Goal: Register for event/course

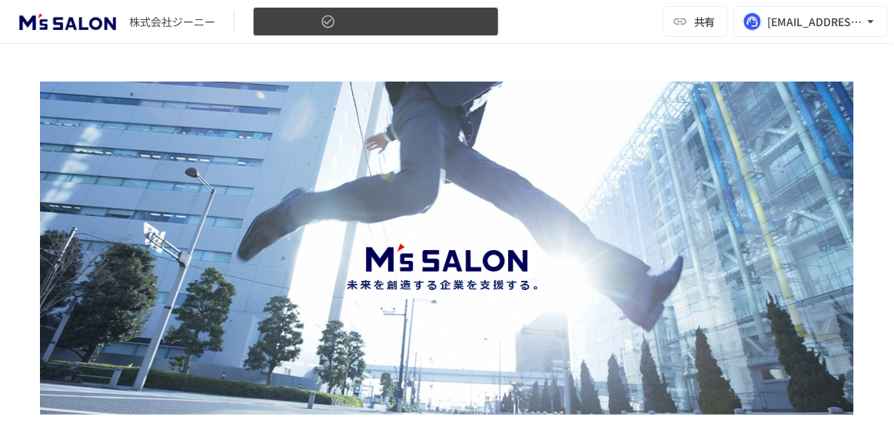
click at [411, 18] on button "TOPページ" at bounding box center [376, 22] width 246 height 30
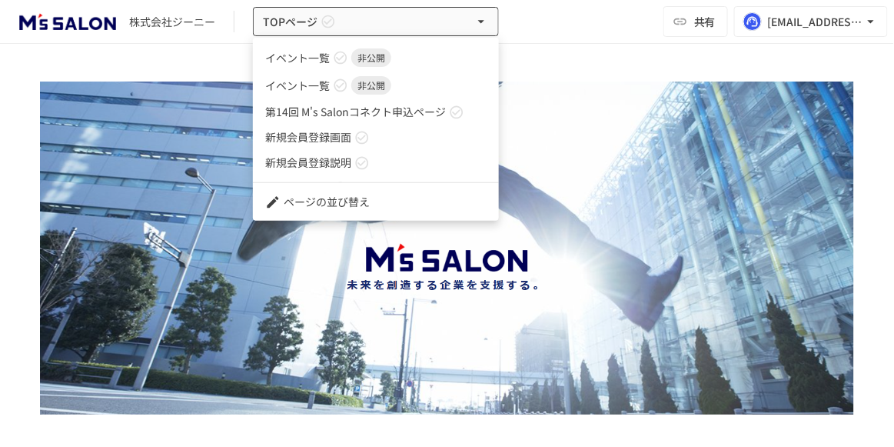
click at [411, 109] on span "第14回 M's Salonコネクト申込ページ" at bounding box center [355, 112] width 181 height 16
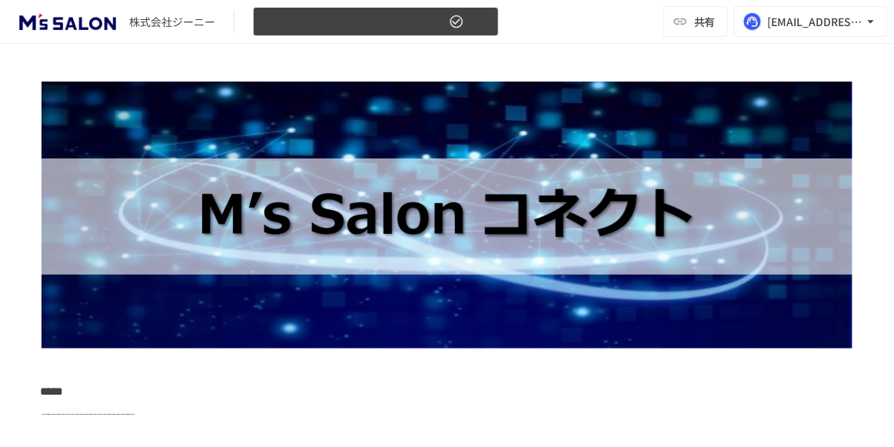
click at [453, 20] on icon "button" at bounding box center [456, 21] width 15 height 15
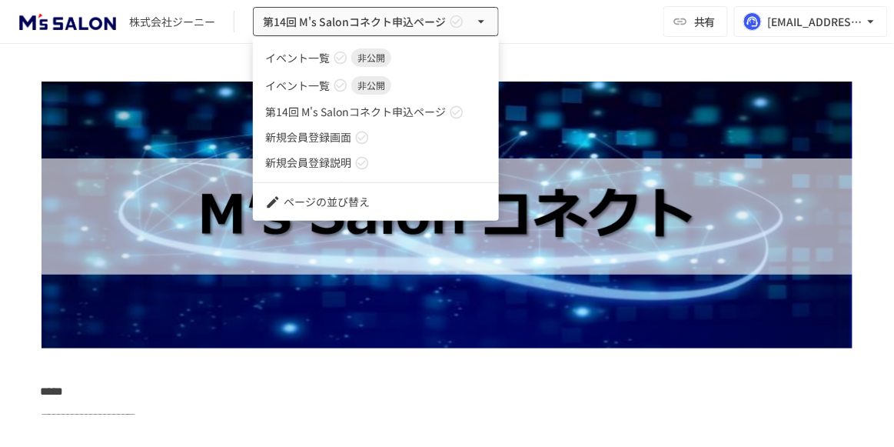
click at [418, 137] on link "新規会員登録画面" at bounding box center [376, 137] width 246 height 25
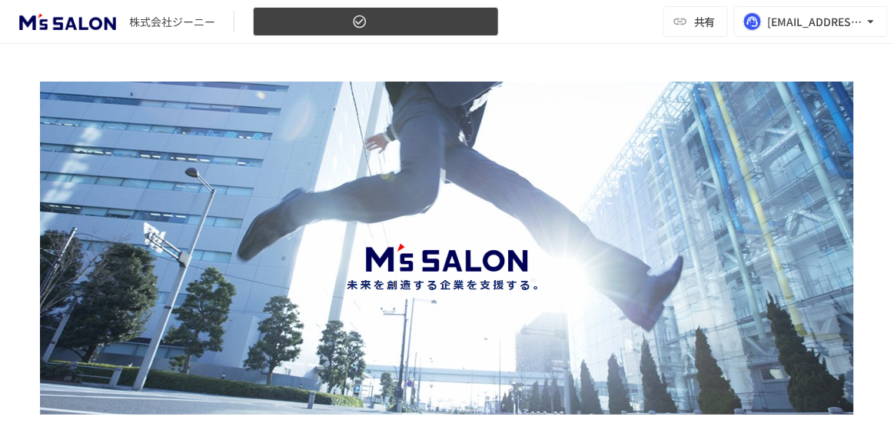
click at [384, 22] on button "新規会員登録画面" at bounding box center [376, 22] width 246 height 30
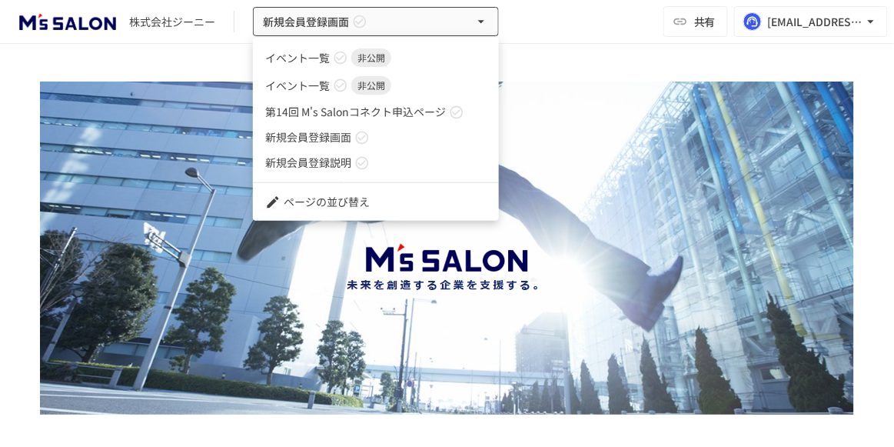
click at [379, 158] on link "新規会員登録説明" at bounding box center [376, 162] width 246 height 25
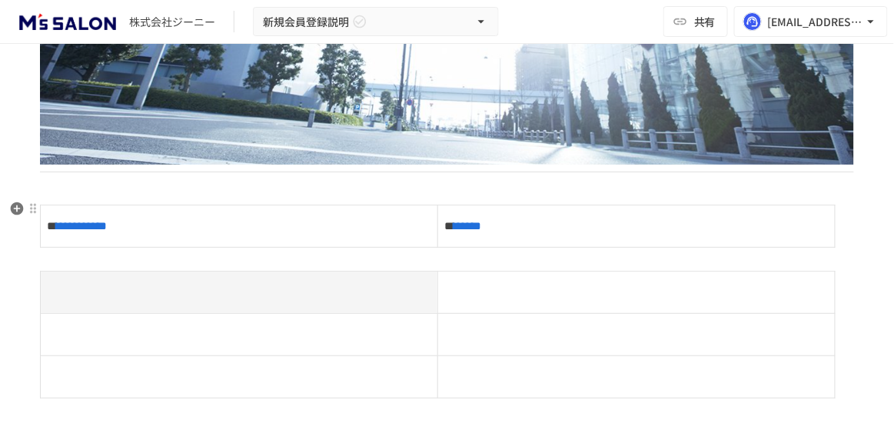
scroll to position [279, 0]
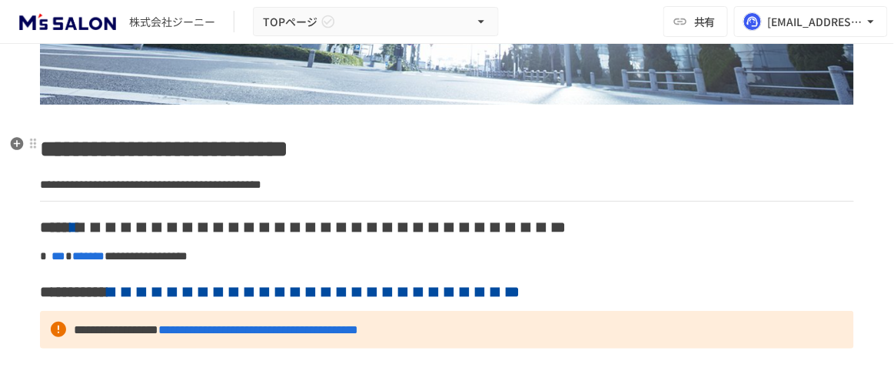
scroll to position [419, 0]
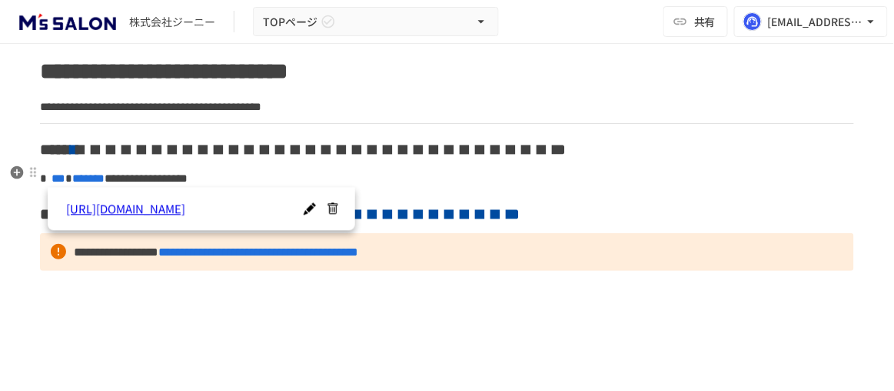
click at [65, 172] on span "***" at bounding box center [59, 178] width 14 height 12
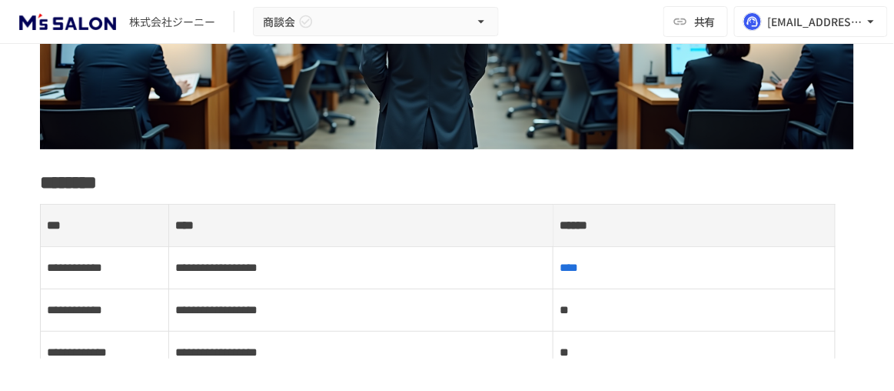
scroll to position [279, 0]
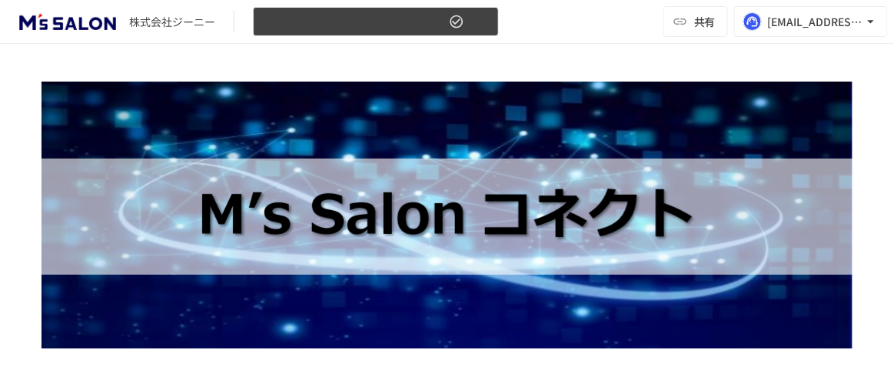
click at [421, 18] on span "第14回 M's Salonコネクト申込ページ" at bounding box center [354, 21] width 183 height 19
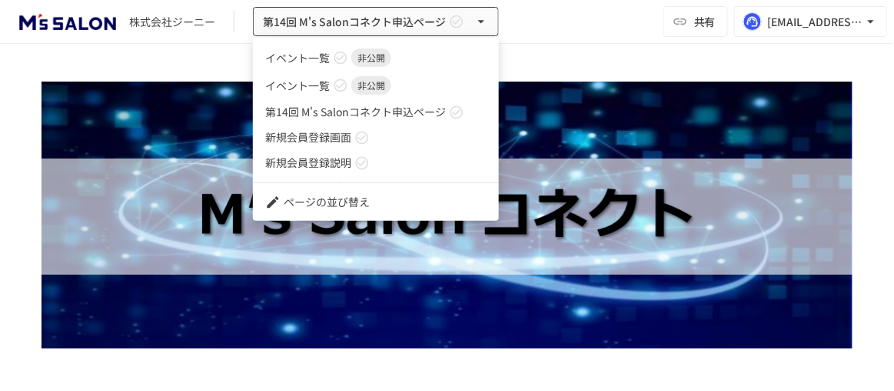
click at [401, 107] on span "第14回 M's Salonコネクト申込ページ" at bounding box center [355, 112] width 181 height 16
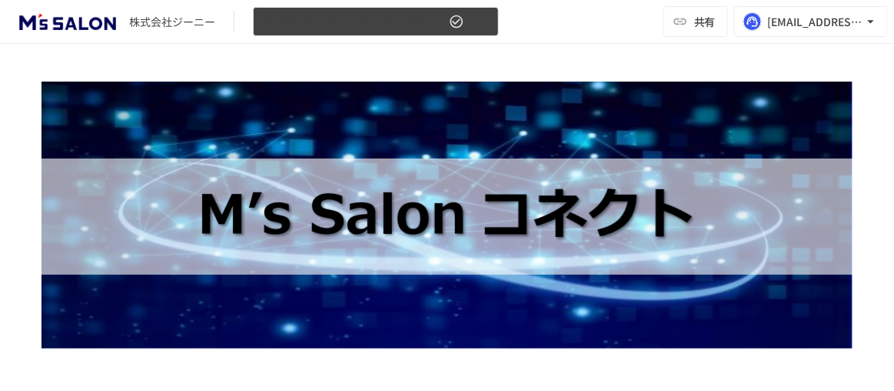
click at [383, 26] on span "第14回 M's Salonコネクト申込ページ" at bounding box center [354, 21] width 183 height 19
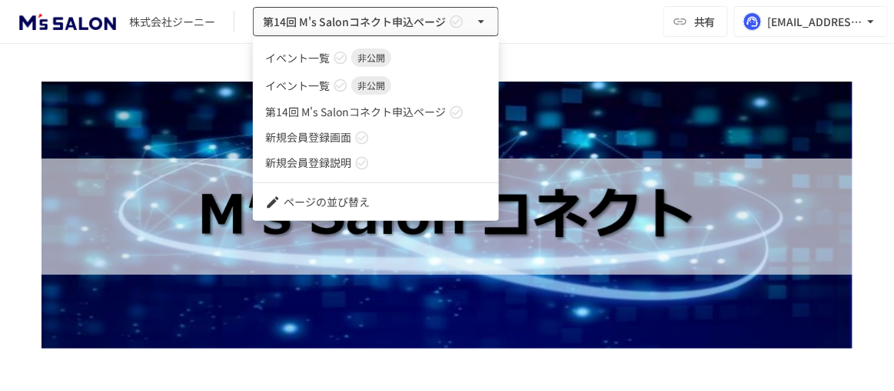
click at [642, 43] on div at bounding box center [447, 195] width 894 height 391
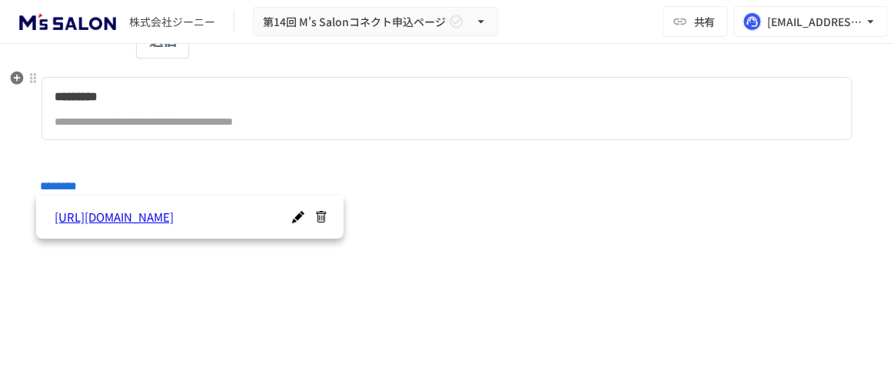
scroll to position [1188, 0]
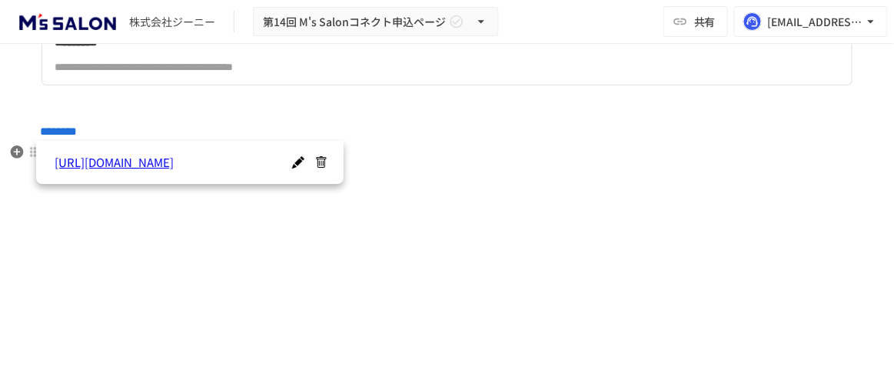
click at [389, 148] on p at bounding box center [447, 158] width 814 height 20
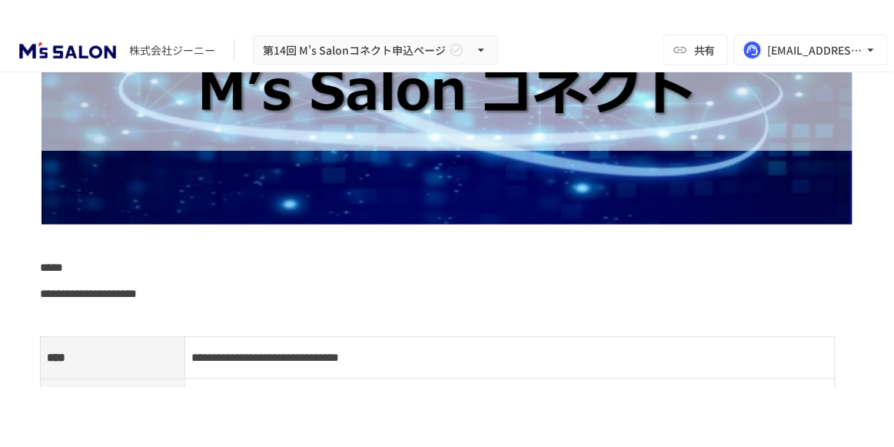
scroll to position [0, 0]
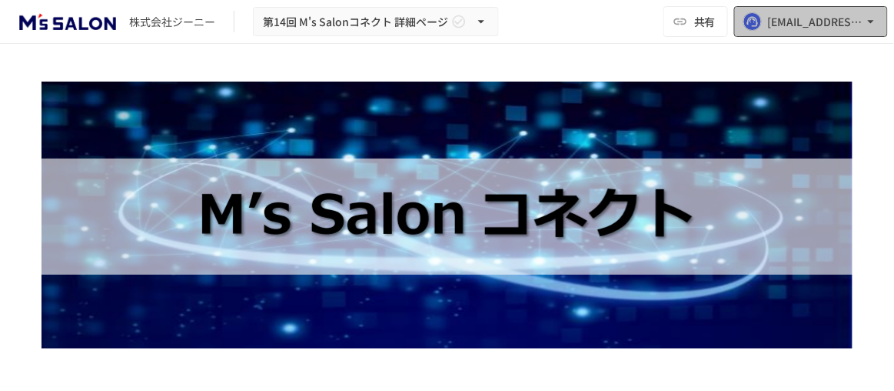
click at [873, 24] on icon "button" at bounding box center [870, 21] width 15 height 15
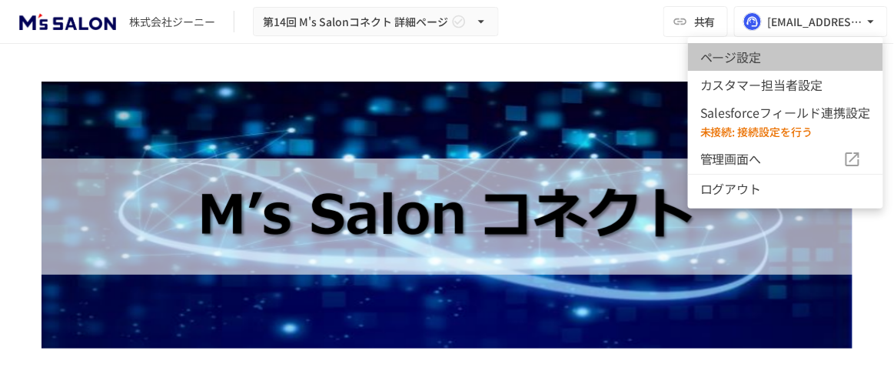
click at [822, 58] on li "ページ設定" at bounding box center [785, 57] width 195 height 28
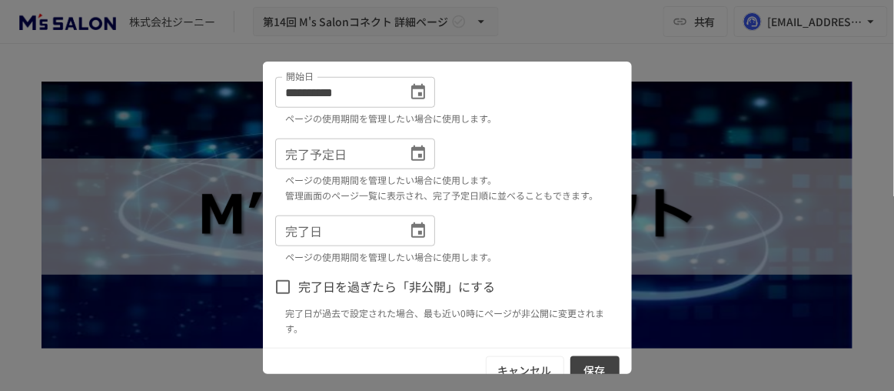
scroll to position [326, 0]
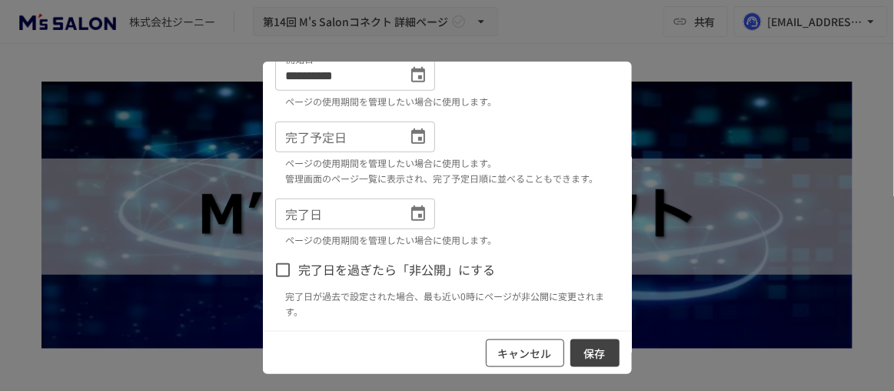
click at [497, 354] on button "キャンセル" at bounding box center [525, 353] width 78 height 28
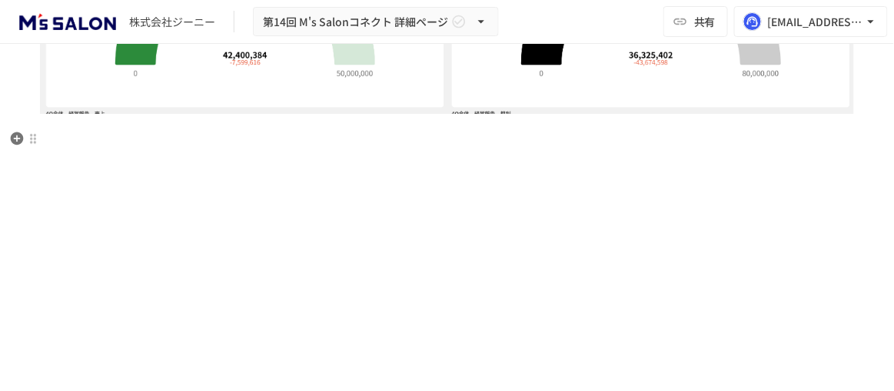
scroll to position [2237, 0]
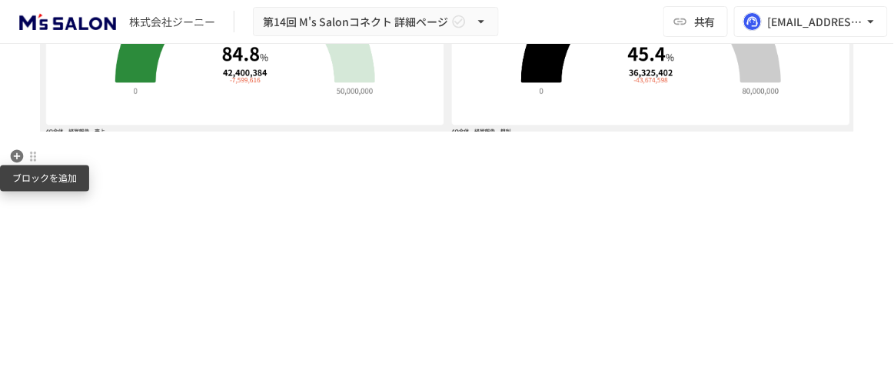
click at [20, 155] on icon "button" at bounding box center [17, 156] width 13 height 13
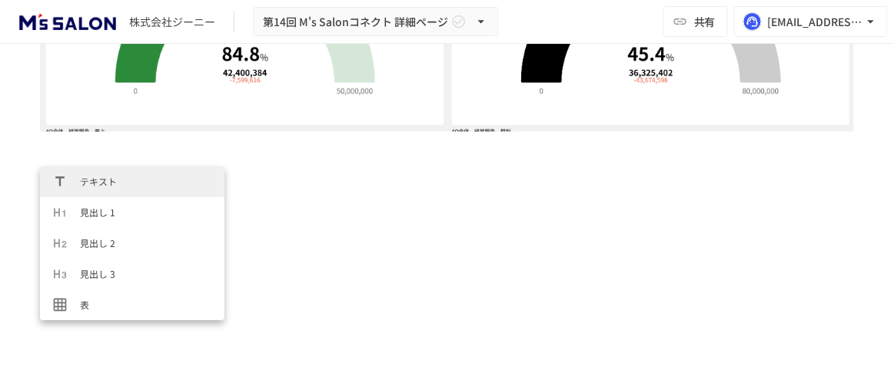
click at [158, 180] on span "テキスト" at bounding box center [146, 181] width 132 height 15
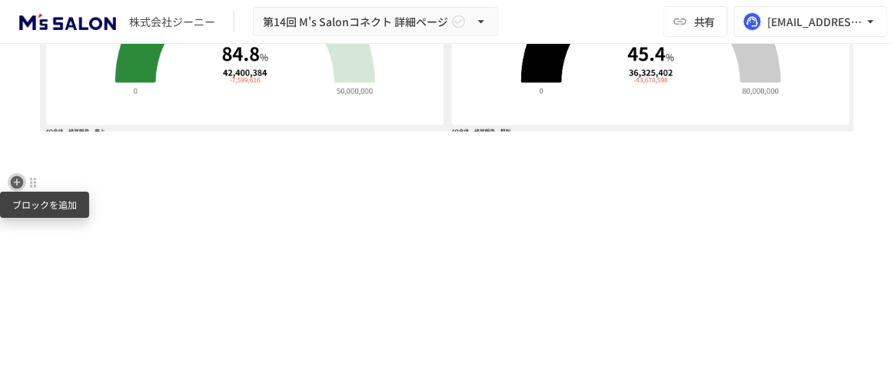
click at [21, 185] on icon "button" at bounding box center [17, 182] width 13 height 13
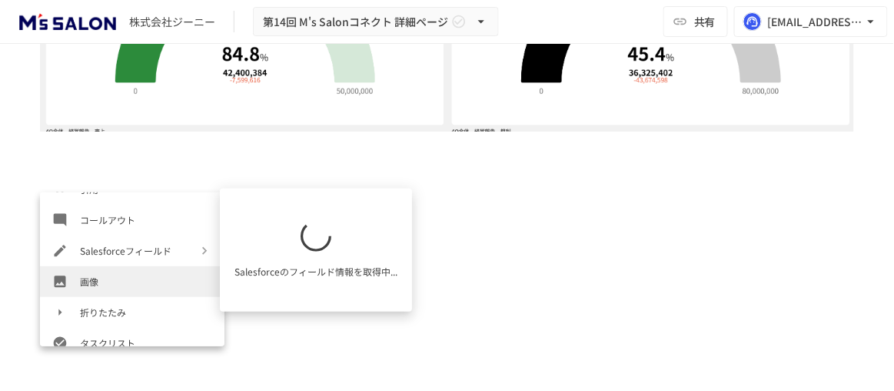
scroll to position [349, 0]
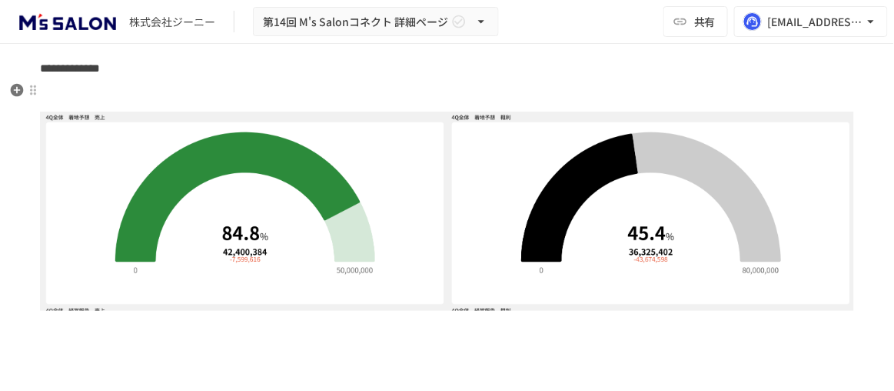
scroll to position [2180, 0]
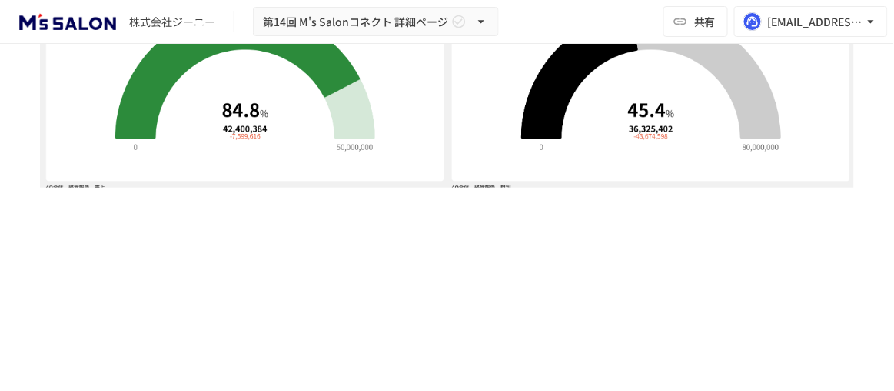
click at [508, 239] on div "Typeahead menu" at bounding box center [442, 239] width 804 height 20
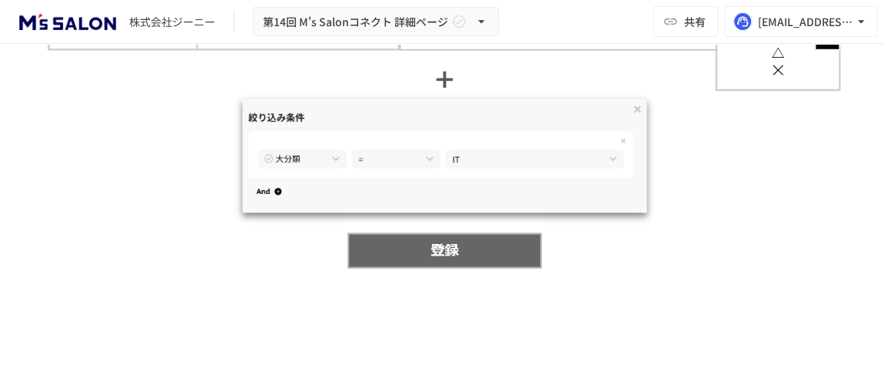
scroll to position [1537, 0]
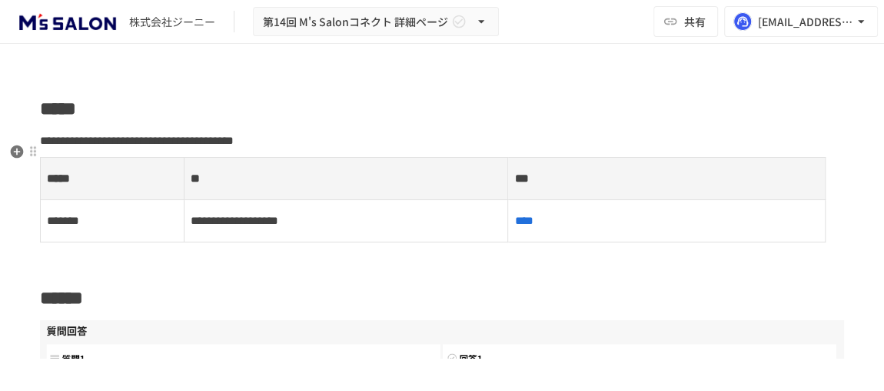
click at [533, 215] on span "****" at bounding box center [523, 221] width 18 height 12
